Goal: Communication & Community: Answer question/provide support

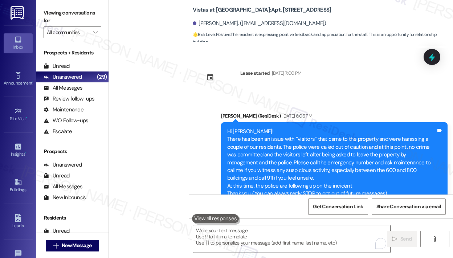
scroll to position [7740, 0]
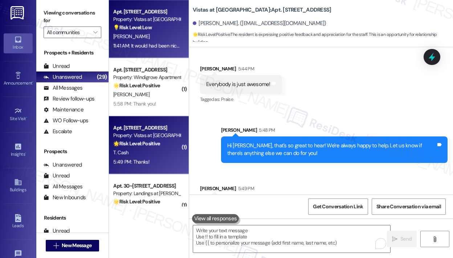
click at [133, 14] on div "Apt. 820, 7612 Timberlake Road" at bounding box center [146, 12] width 67 height 8
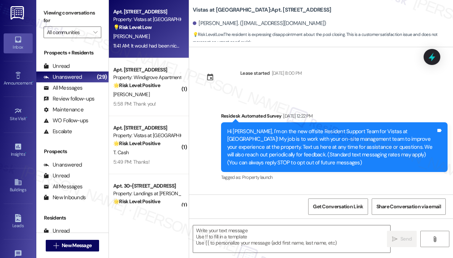
scroll to position [2980, 0]
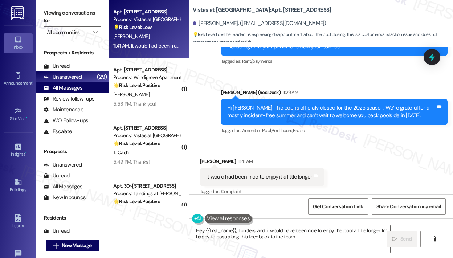
type textarea "Hey {{first_name}}, I understand it would have been nice to enjoy the pool a li…"
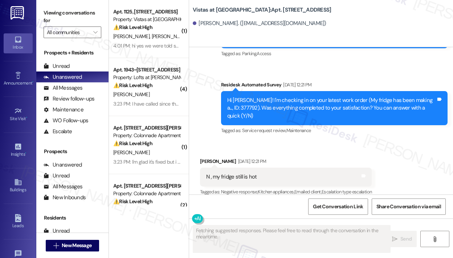
scroll to position [1394, 0]
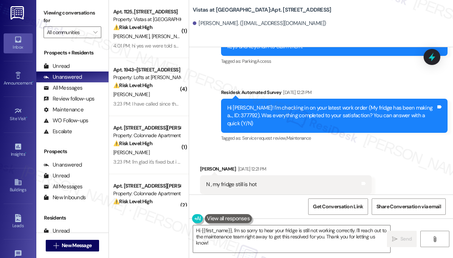
click at [293, 149] on div "Received via SMS [PERSON_NAME] [DATE] 12:21 PM N , my fridge still is hot Tags …" at bounding box center [321, 179] width 264 height 61
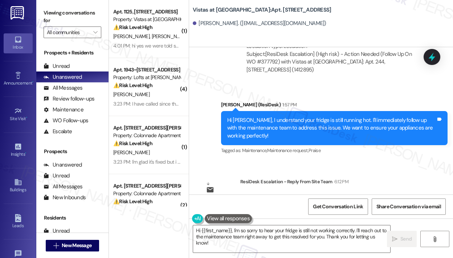
scroll to position [2146, 0]
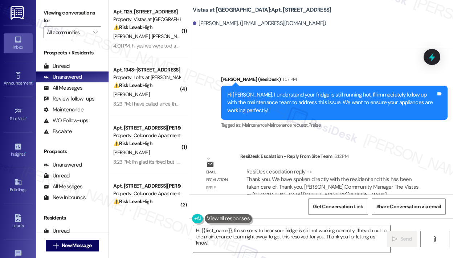
click at [324, 124] on div "Survey, sent via SMS Residesk Automated Survey [DATE] 12:25 PM Hi [PERSON_NAME]…" at bounding box center [321, 120] width 264 height 147
click at [308, 117] on div "Sent via SMS [PERSON_NAME] (ResiDesk) 1:57 PM Hi [PERSON_NAME], I understand yo…" at bounding box center [333, 103] width 237 height 66
click at [311, 127] on div "Survey, sent via SMS Residesk Automated Survey [DATE] 12:25 PM Hi [PERSON_NAME]…" at bounding box center [321, 120] width 264 height 147
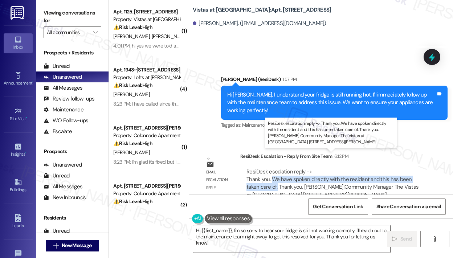
drag, startPoint x: 276, startPoint y: 170, endPoint x: 273, endPoint y: 166, distance: 4.4
click at [273, 168] on div "ResiDesk escalation reply -> Thank you. We have spoken directly with the reside…" at bounding box center [332, 183] width 172 height 30
copy div "We have spoken directly with the resident and this has been taken care of."
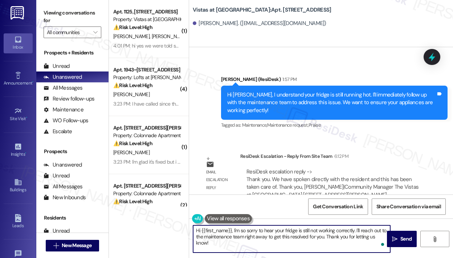
drag, startPoint x: 248, startPoint y: 242, endPoint x: 233, endPoint y: 232, distance: 17.8
click at [233, 232] on textarea "Hi {{first_name}}, I'm so sorry to hear your fridge is still not working correc…" at bounding box center [291, 238] width 197 height 27
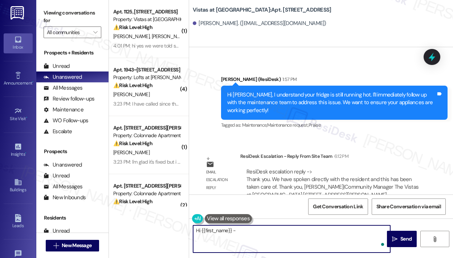
paste textarea "can you confirm if you’ve already spoken with the office and if everything has …"
click at [307, 242] on textarea "Hi {{first_name}} - can you confirm if you’ve already spoken with the office an…" at bounding box center [291, 238] width 197 height 27
click at [308, 240] on textarea "Hi {{first_name}} - can you confirm if you’ve already spoken with the office an…" at bounding box center [291, 238] width 197 height 27
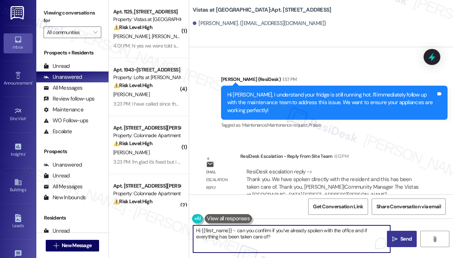
type textarea "Hi {{first_name}} - can you confirm if you’ve already spoken with the office an…"
click at [405, 238] on span "Send" at bounding box center [405, 239] width 11 height 8
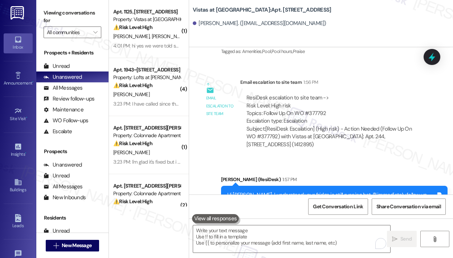
scroll to position [2047, 0]
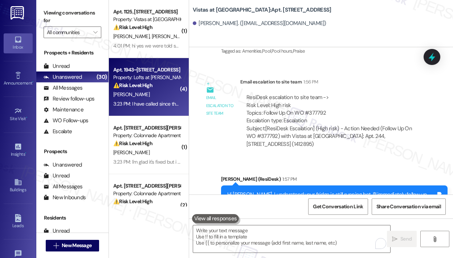
click at [112, 84] on div "Apt. 1943~203, 1864 [GEOGRAPHIC_DATA] Property: Lofts at [PERSON_NAME][GEOGRAPH…" at bounding box center [146, 77] width 69 height 25
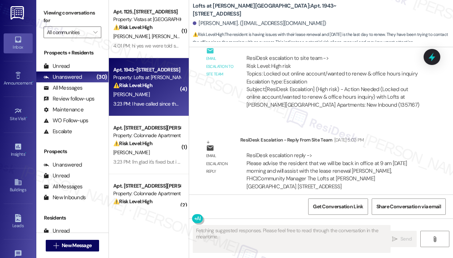
scroll to position [2818, 0]
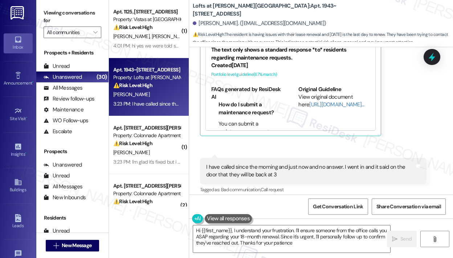
type textarea "Hi {{first_name}}, I understand your frustration. I'll ensure someone from the …"
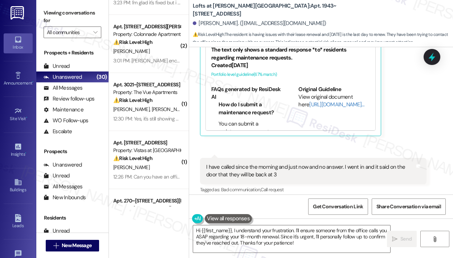
scroll to position [181, 0]
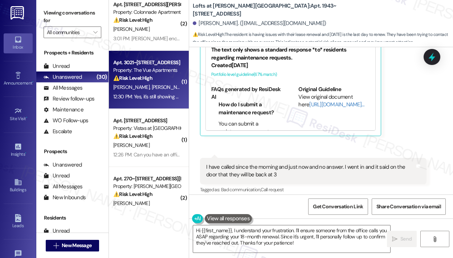
click at [161, 90] on span "[PERSON_NAME]" at bounding box center [170, 87] width 36 height 7
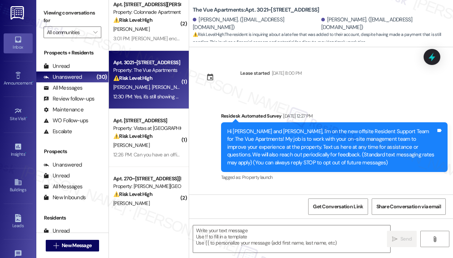
scroll to position [1529, 0]
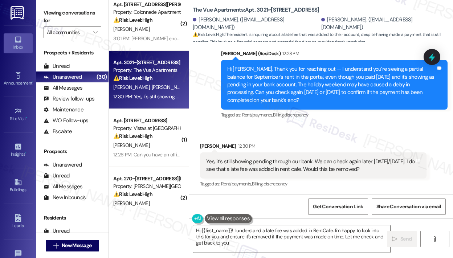
type textarea "Hi {{first_name}}! I understand a late fee was added in RentCafe. I'm happy to …"
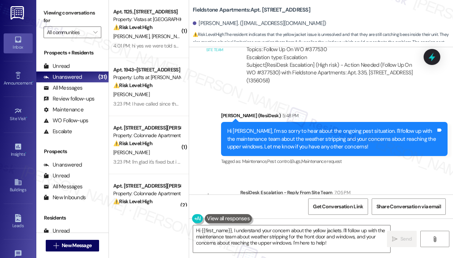
scroll to position [2486, 0]
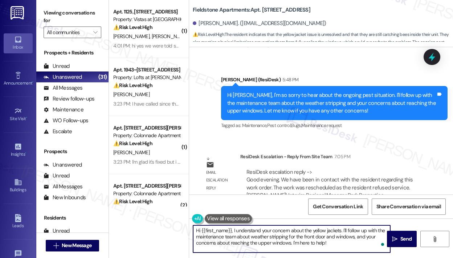
drag, startPoint x: 337, startPoint y: 245, endPoint x: 235, endPoint y: 230, distance: 103.0
click at [235, 230] on textarea "Hi {{first_name}}, I understand your concern about the yellow jackets. I'll fol…" at bounding box center [291, 238] width 197 height 27
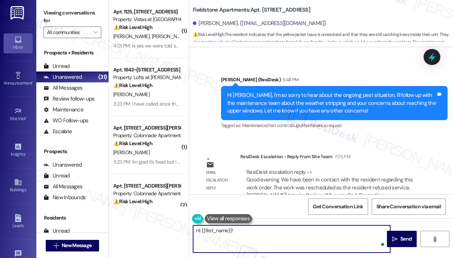
paste textarea "May I ask if you’ve been in touch with the site team regarding the weather stri…"
type textarea "Hi {{first_name}}! May I ask if you’ve been in touch with the site team regardi…"
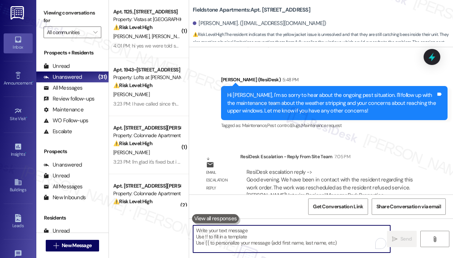
scroll to position [2386, 0]
